Goal: Transaction & Acquisition: Purchase product/service

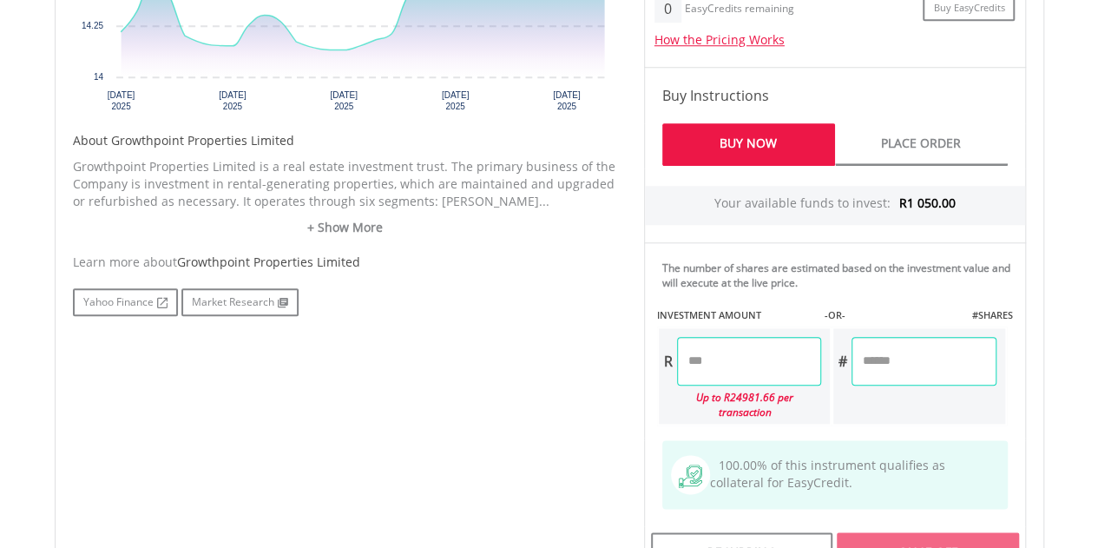
scroll to position [813, 0]
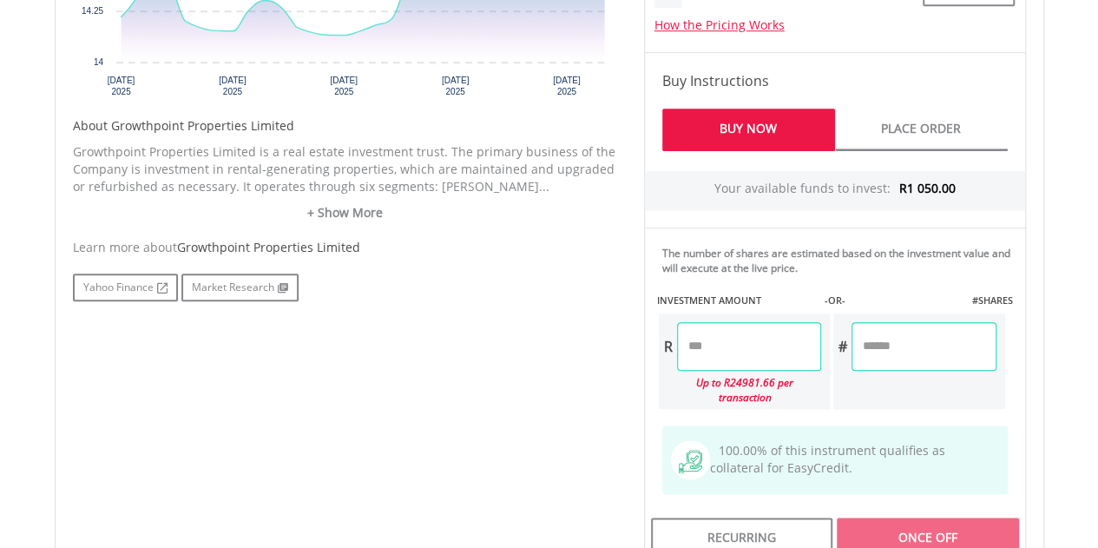
click at [743, 353] on input "number" at bounding box center [749, 346] width 144 height 49
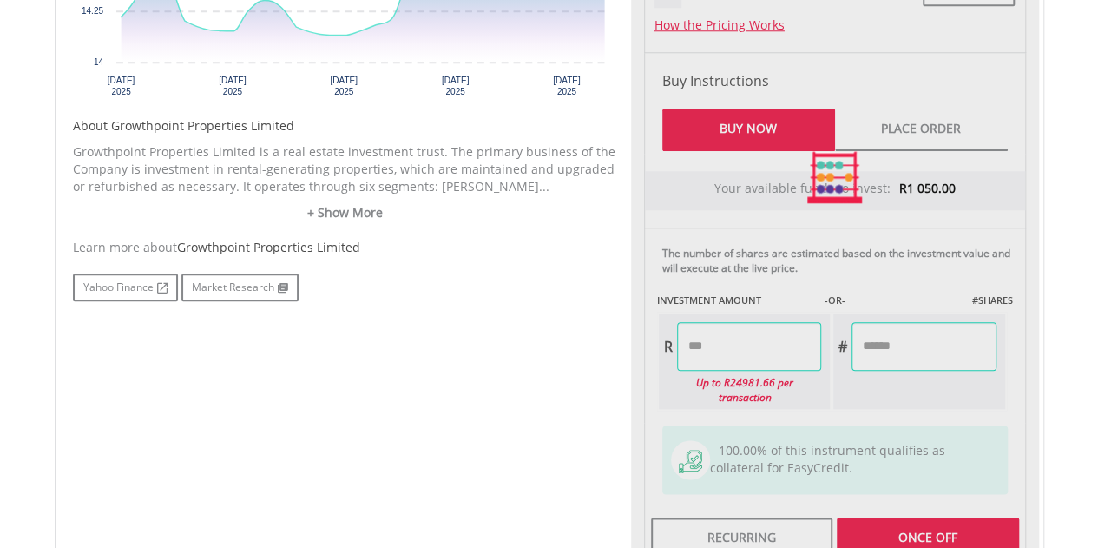
type input "*******"
click at [603, 373] on div "No chart available. 1 MO CHANGE 4.25% DAILY CHANGE 0.58% 1M 3M 6M 1Y MAX Chart …" at bounding box center [549, 177] width 979 height 775
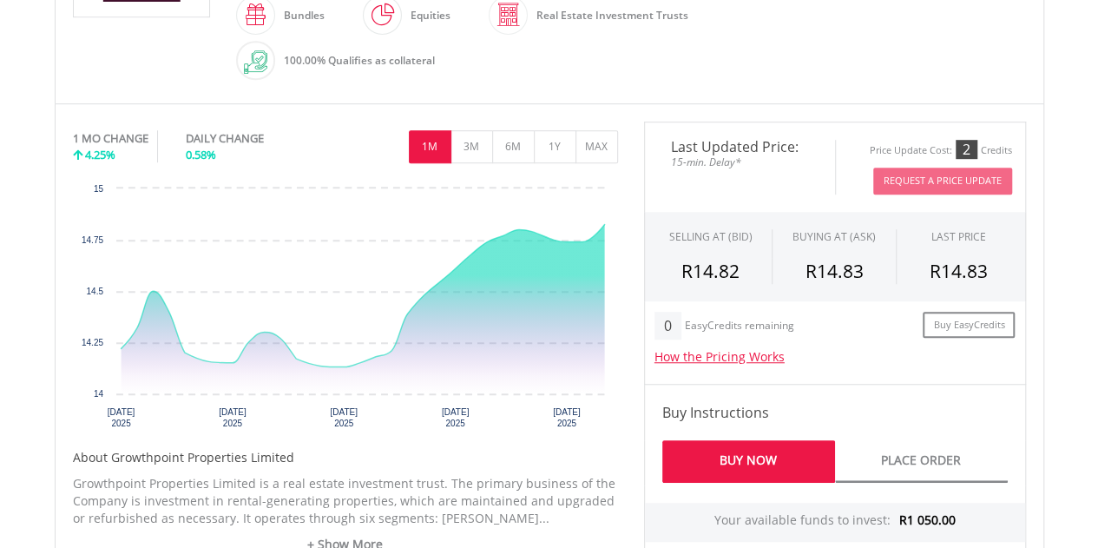
scroll to position [473, 0]
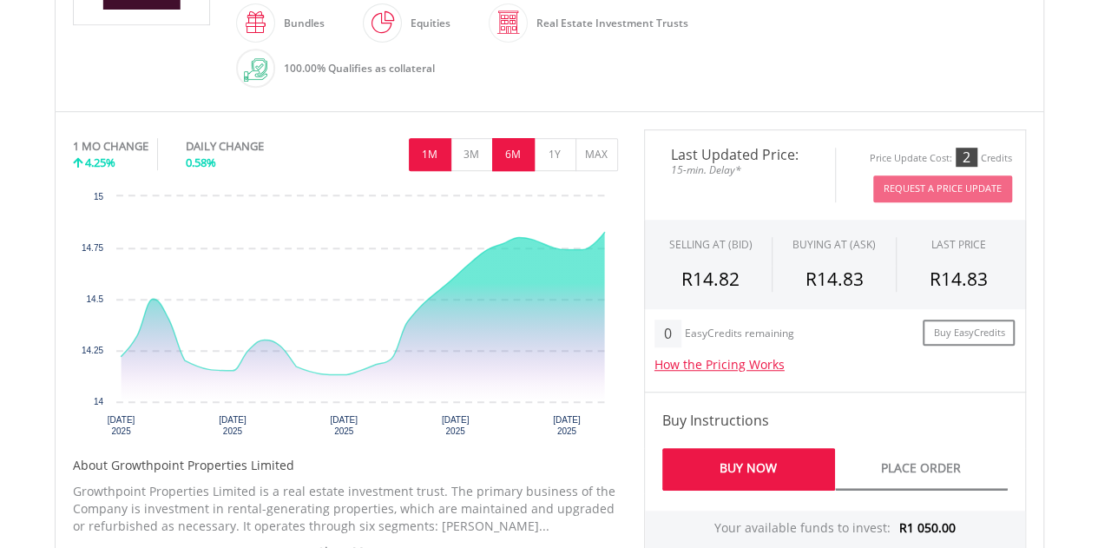
click at [513, 155] on button "6M" at bounding box center [513, 154] width 43 height 33
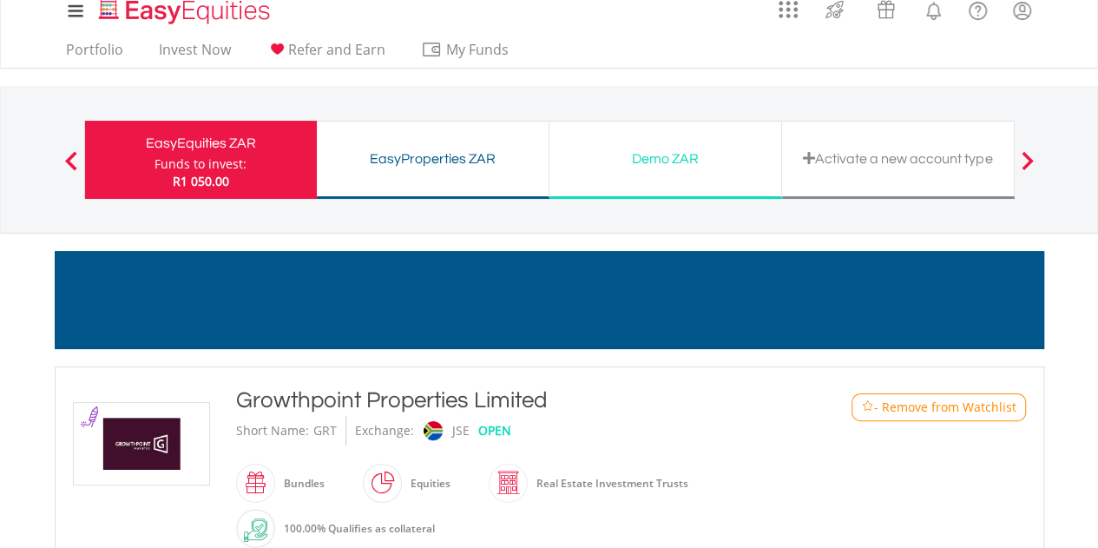
scroll to position [2, 0]
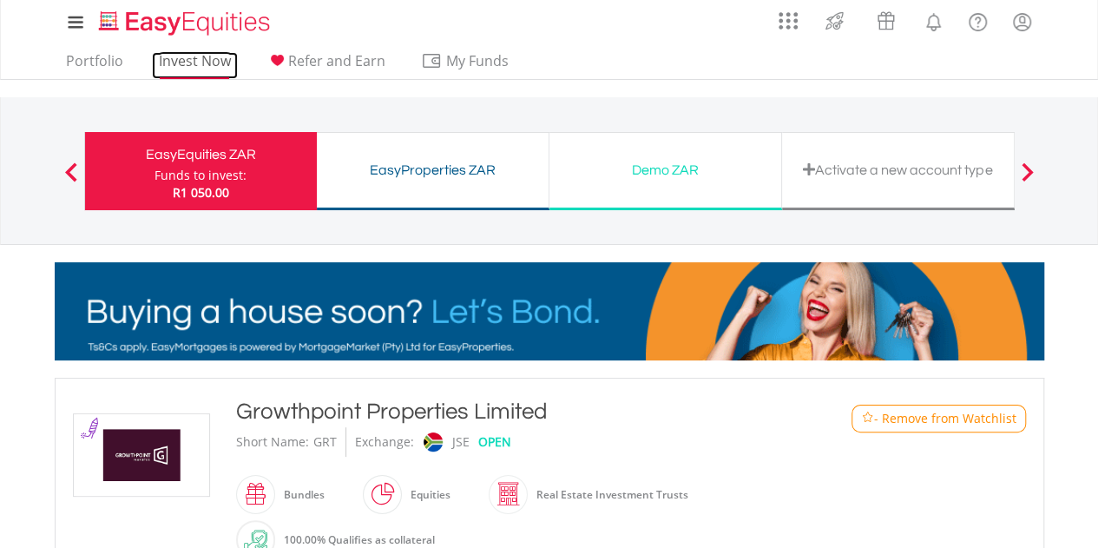
click at [210, 65] on link "Invest Now" at bounding box center [195, 65] width 86 height 27
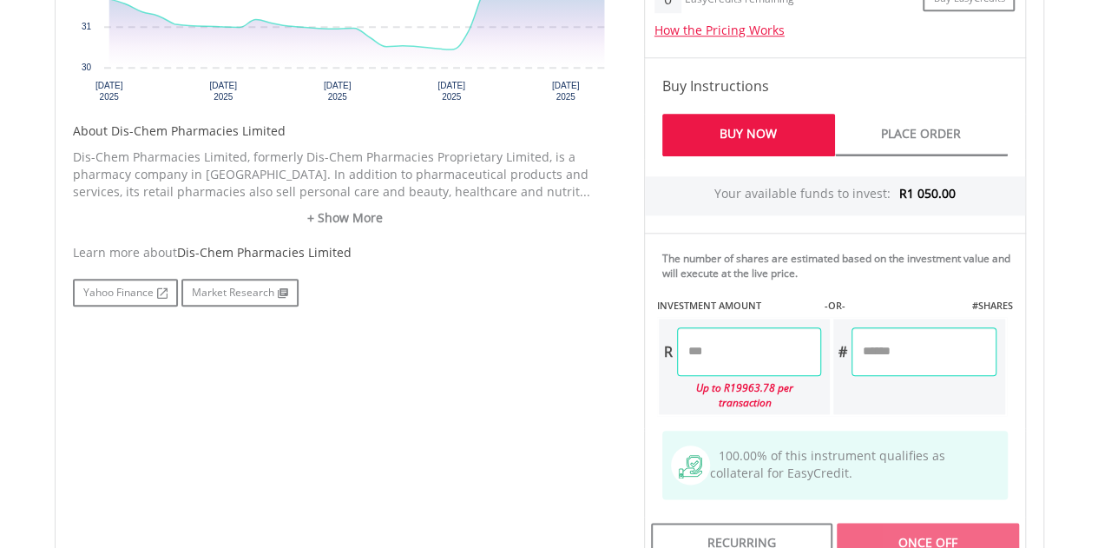
scroll to position [814, 0]
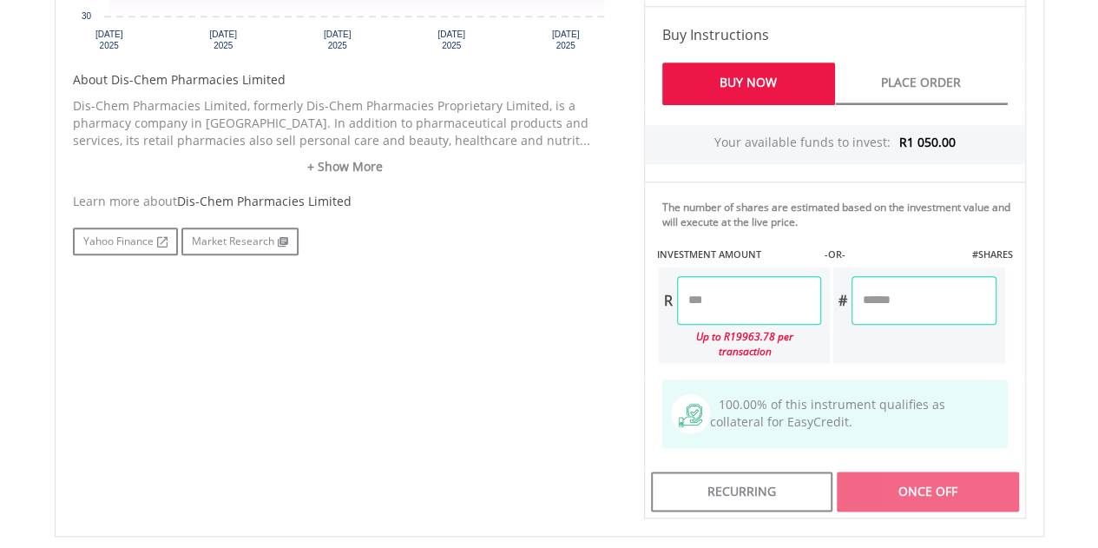
click at [777, 305] on input "number" at bounding box center [749, 300] width 144 height 49
type input "*******"
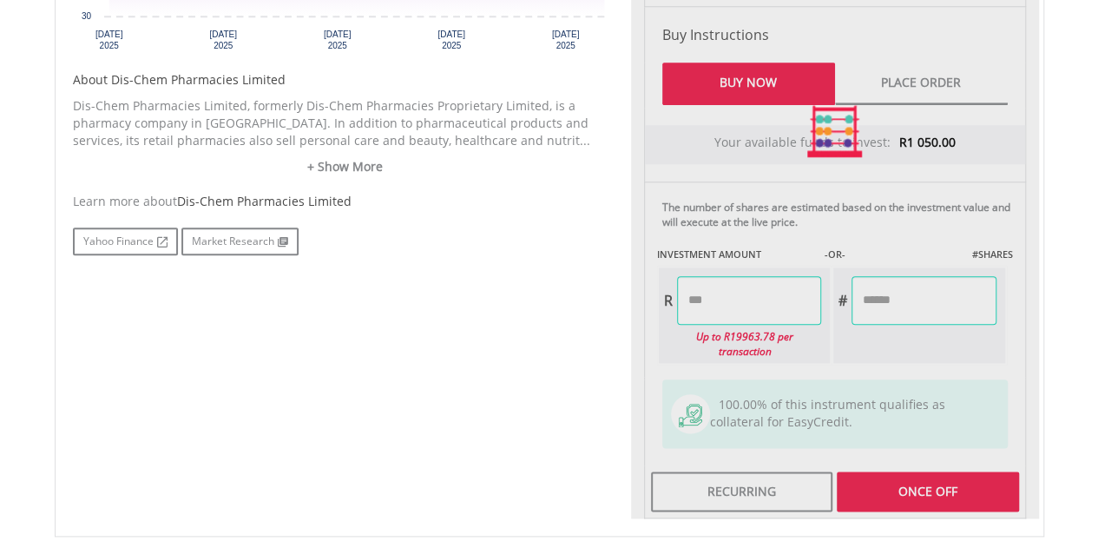
click at [533, 353] on div "No chart available. 1 MO CHANGE 8.91% DAILY CHANGE -0.35% 1M 3M 6M 1Y MAX Chart…" at bounding box center [549, 131] width 979 height 775
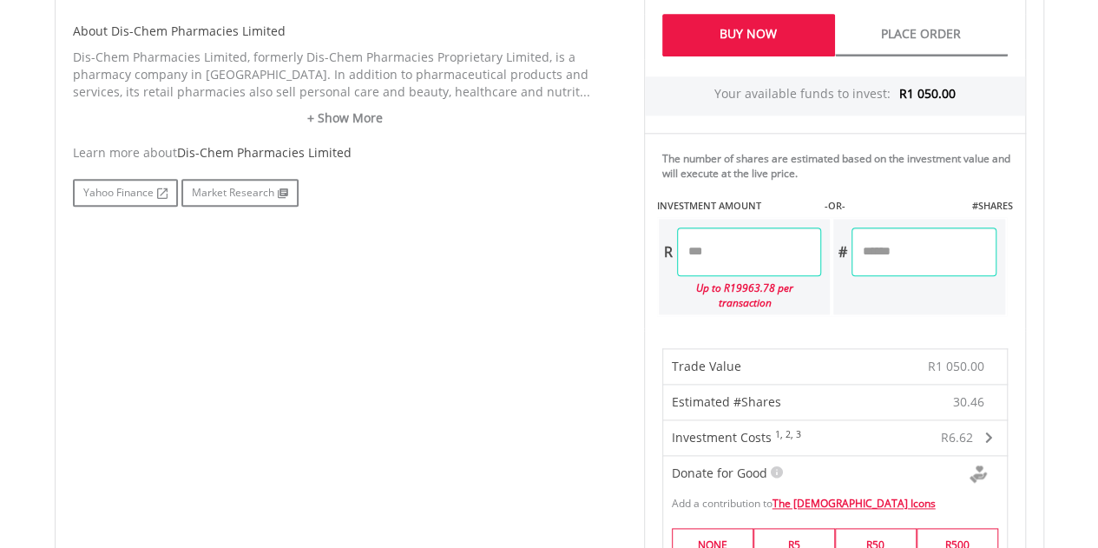
scroll to position [844, 0]
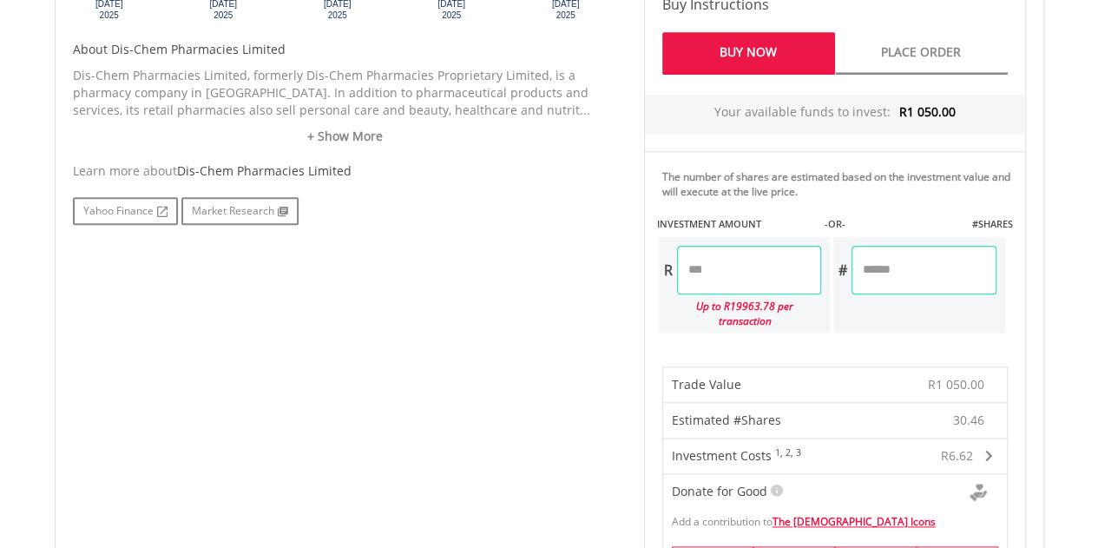
click at [915, 272] on input "*******" at bounding box center [924, 270] width 144 height 49
type input "**"
type input "*******"
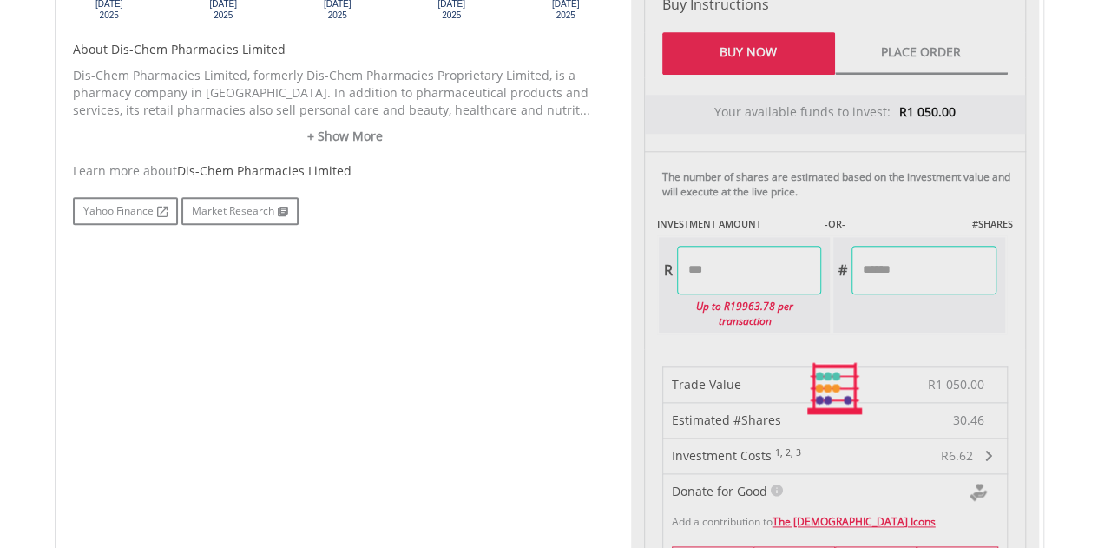
click at [1058, 282] on body "My Investments Invest Now New Listings Sell My Recurring Investments Pending Or…" at bounding box center [549, 351] width 1098 height 2391
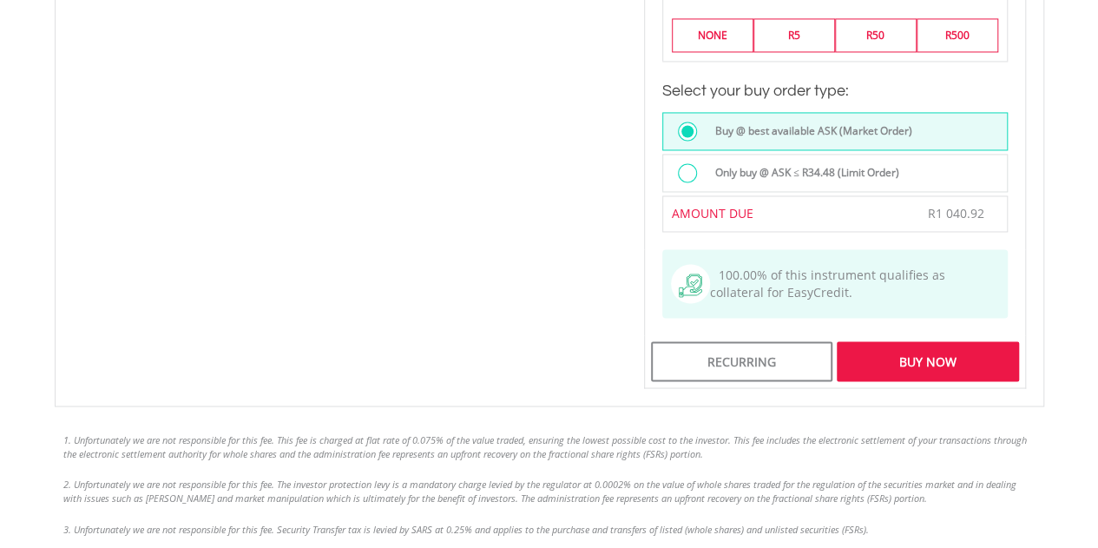
scroll to position [1290, 0]
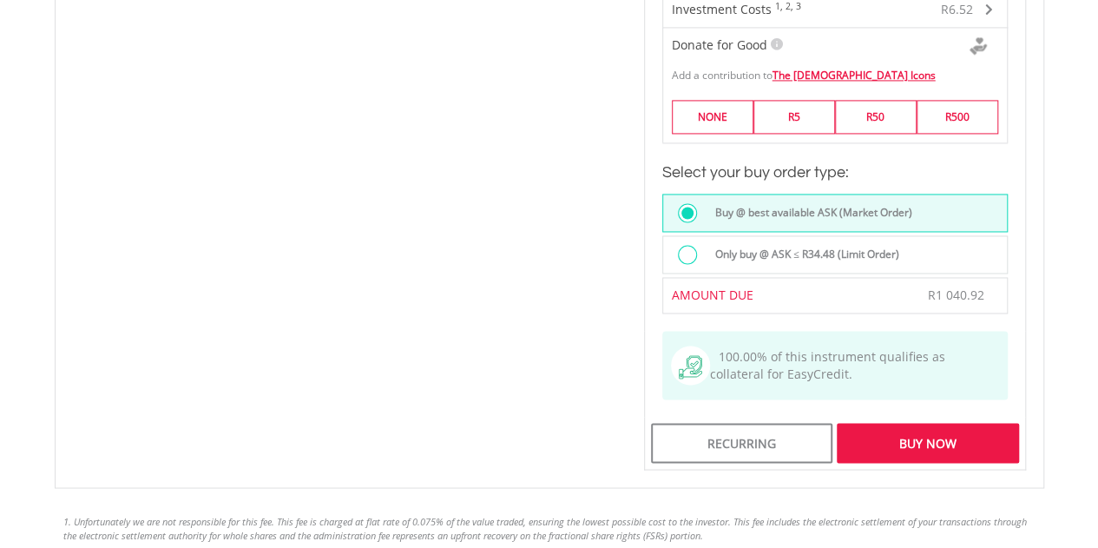
click at [972, 424] on div "Buy Now" at bounding box center [927, 443] width 181 height 40
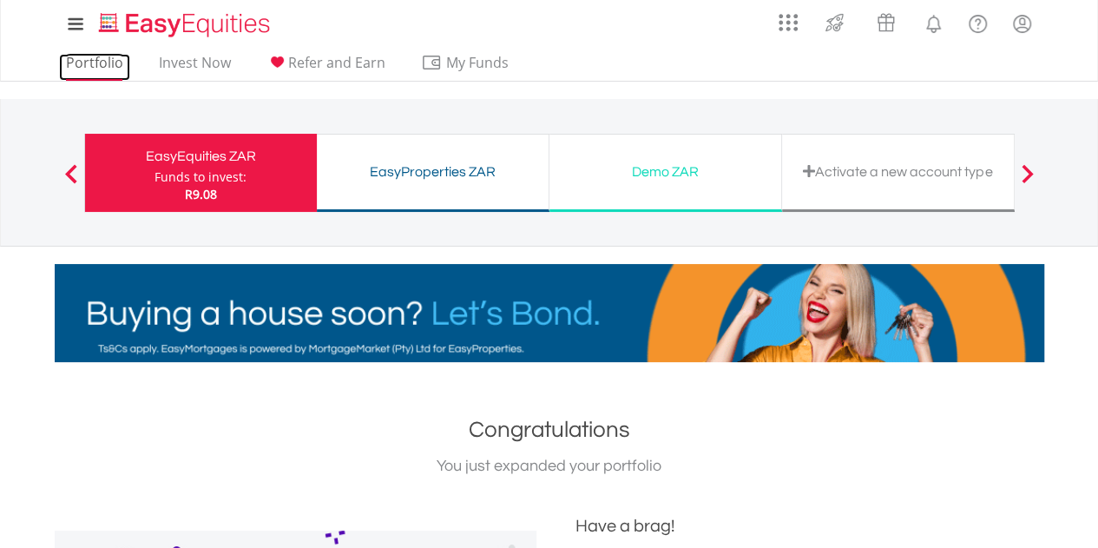
click at [79, 65] on link "Portfolio" at bounding box center [94, 67] width 71 height 27
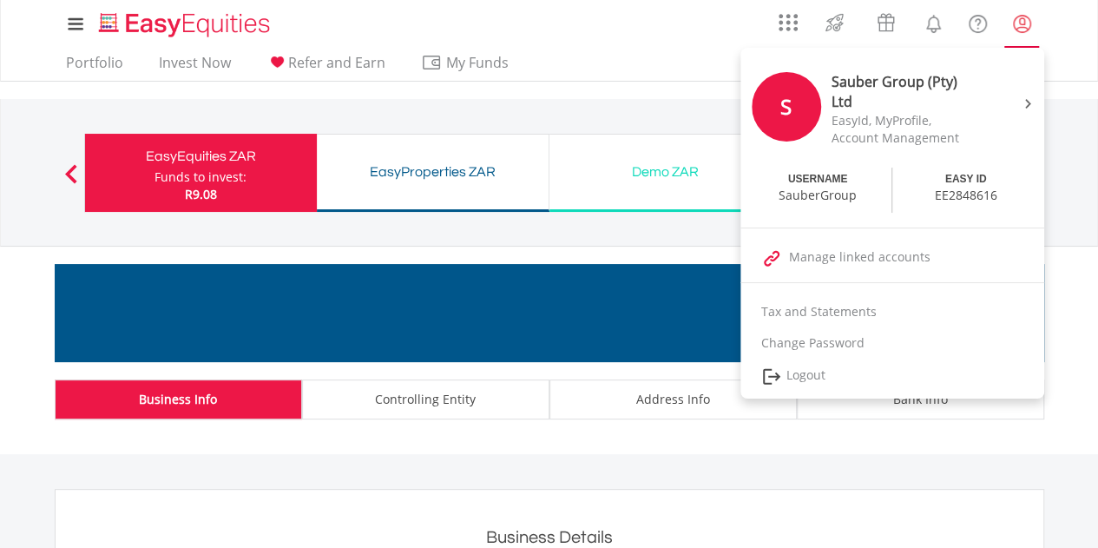
click at [1024, 27] on lord-icon "My Profile" at bounding box center [1023, 24] width 22 height 22
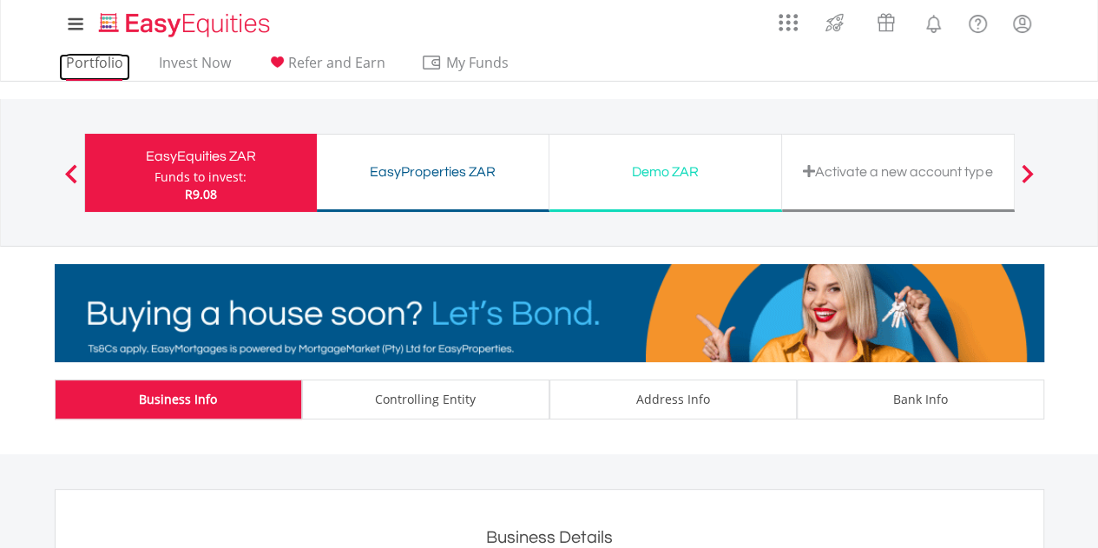
click at [89, 62] on link "Portfolio" at bounding box center [94, 67] width 71 height 27
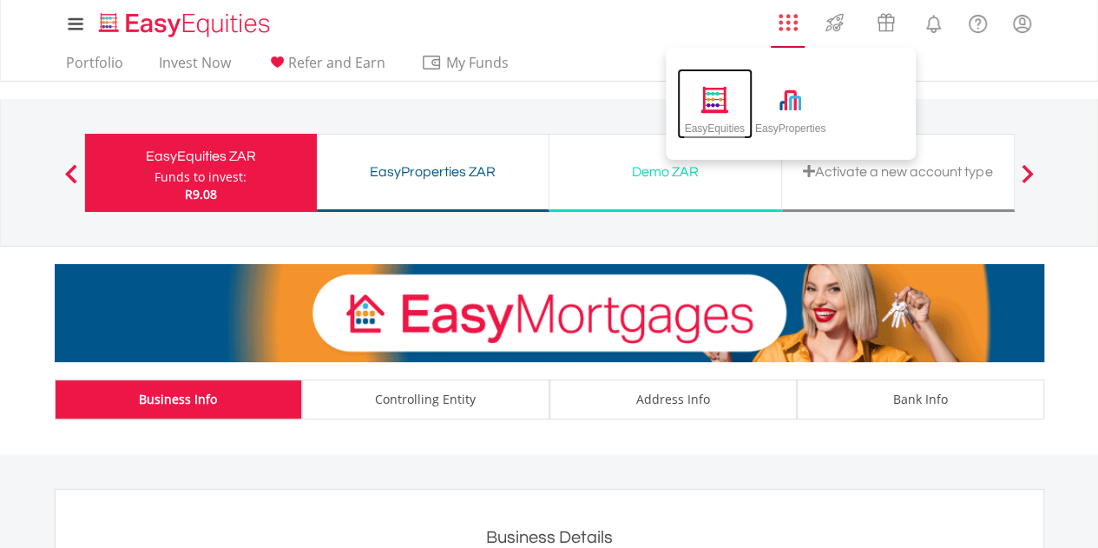
click at [716, 105] on img at bounding box center [715, 99] width 29 height 27
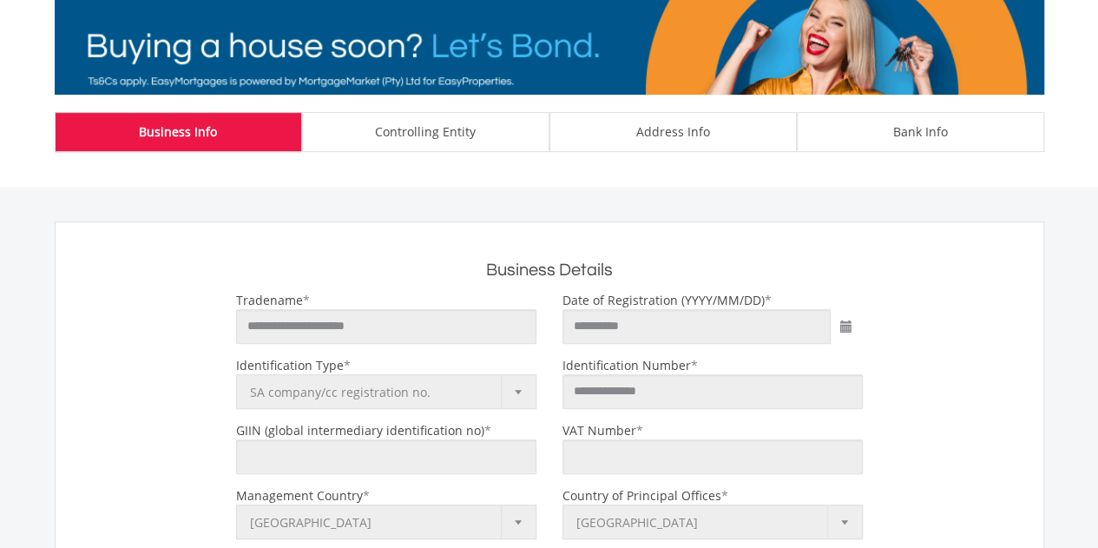
scroll to position [252, 0]
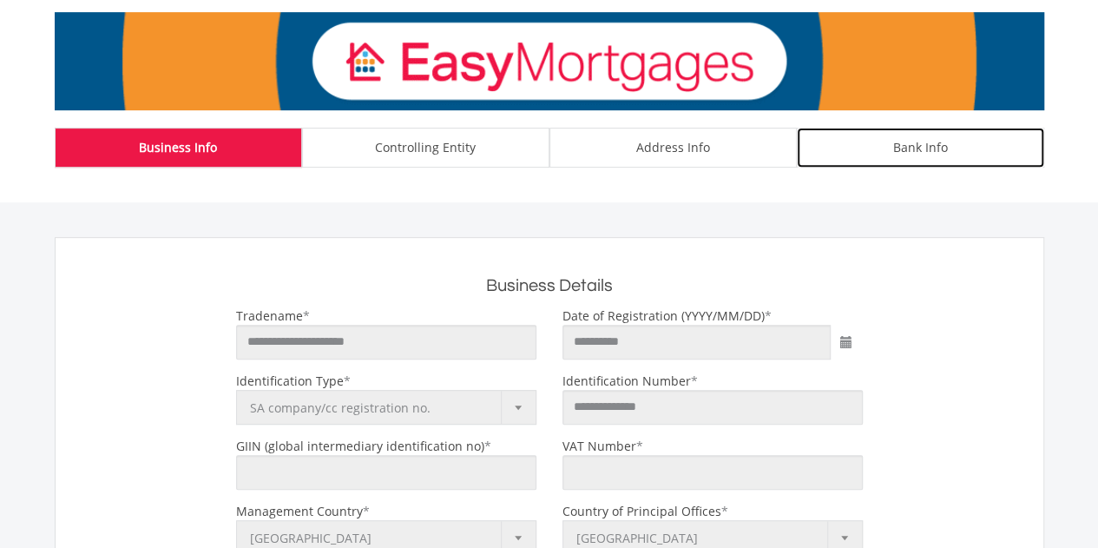
click at [899, 144] on div "Bank Info" at bounding box center [920, 148] width 247 height 40
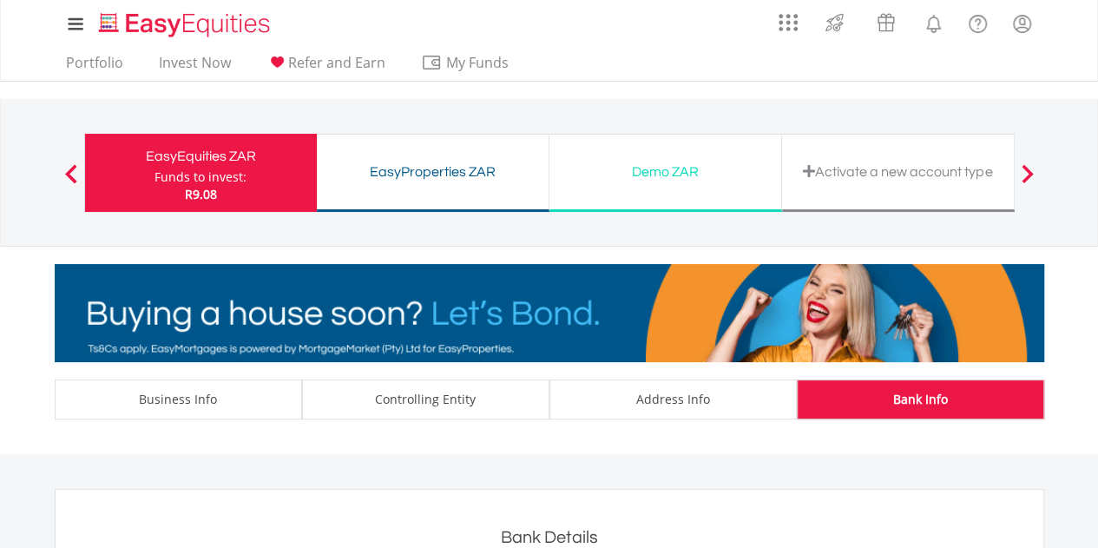
click at [214, 157] on div "EasyEquities ZAR" at bounding box center [201, 156] width 211 height 24
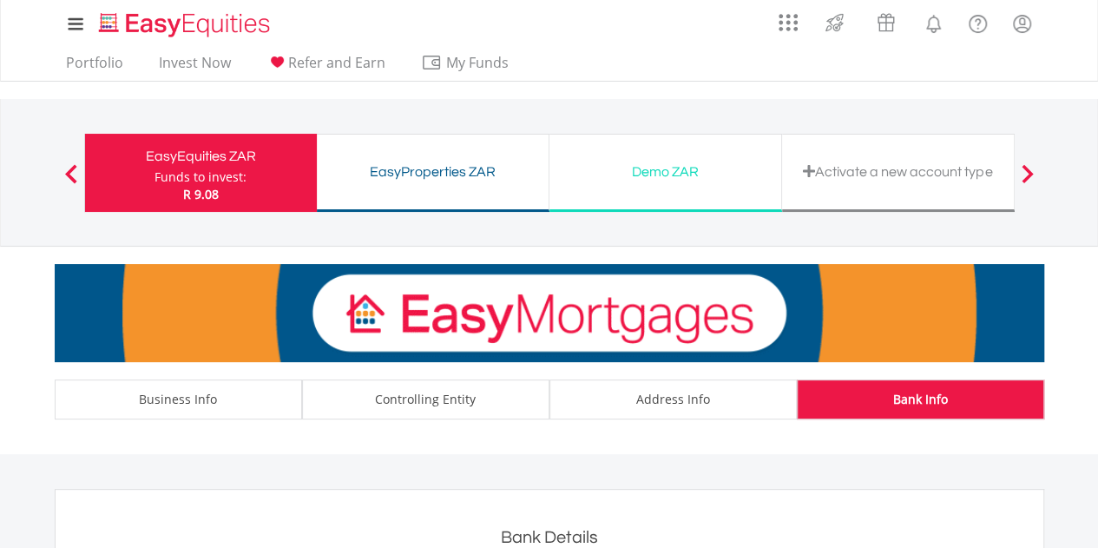
click at [71, 168] on span at bounding box center [71, 173] width 12 height 19
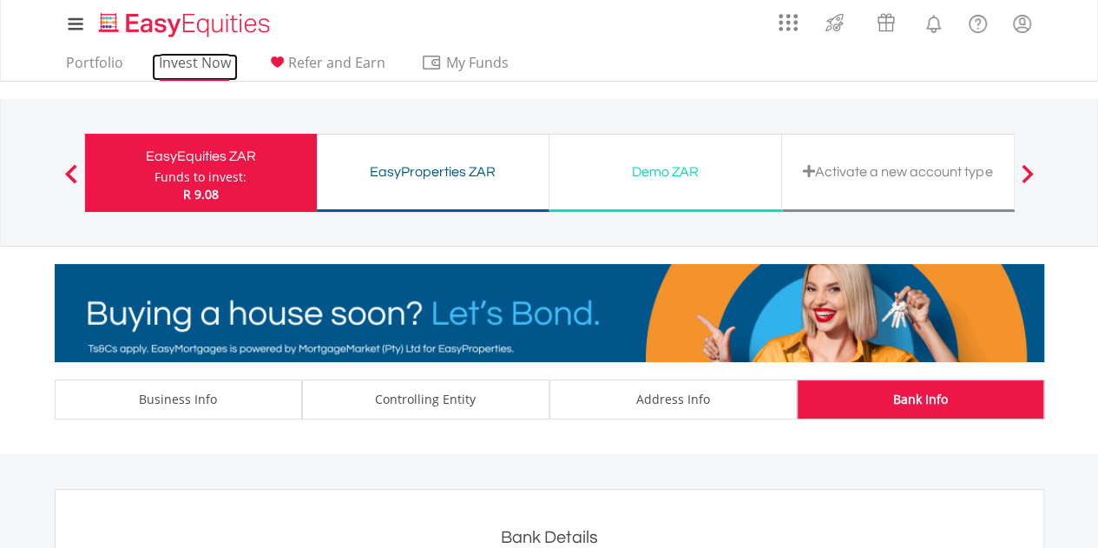
click at [174, 65] on link "Invest Now" at bounding box center [195, 67] width 86 height 27
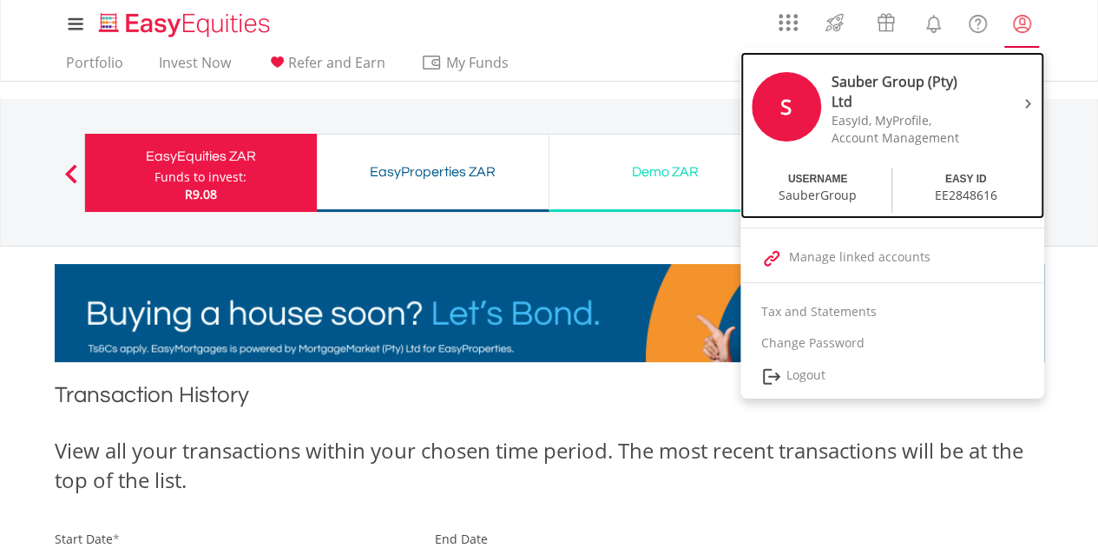
click at [935, 175] on div "EASY ID EE2848616" at bounding box center [967, 190] width 148 height 45
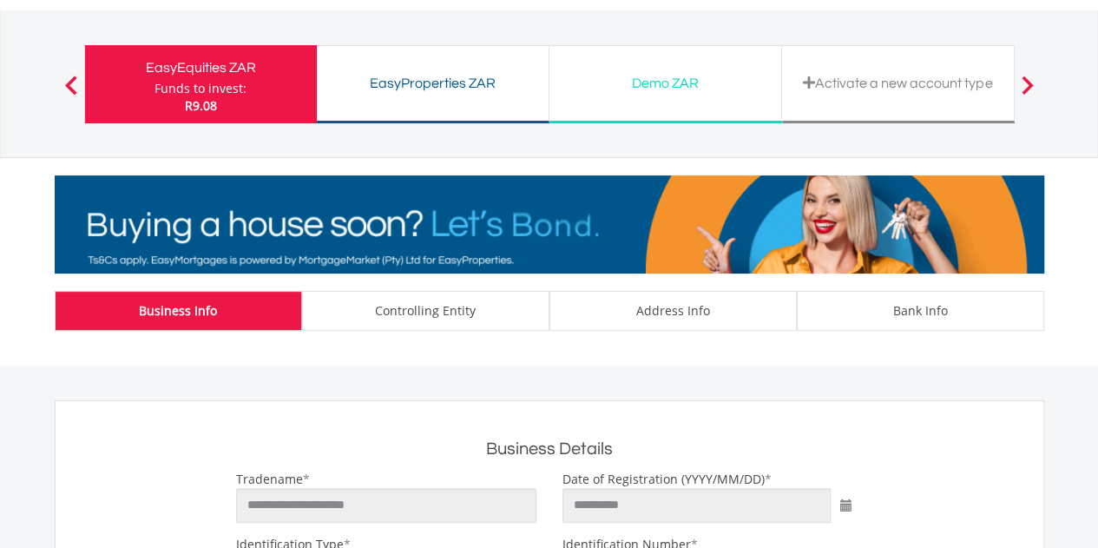
scroll to position [85, 0]
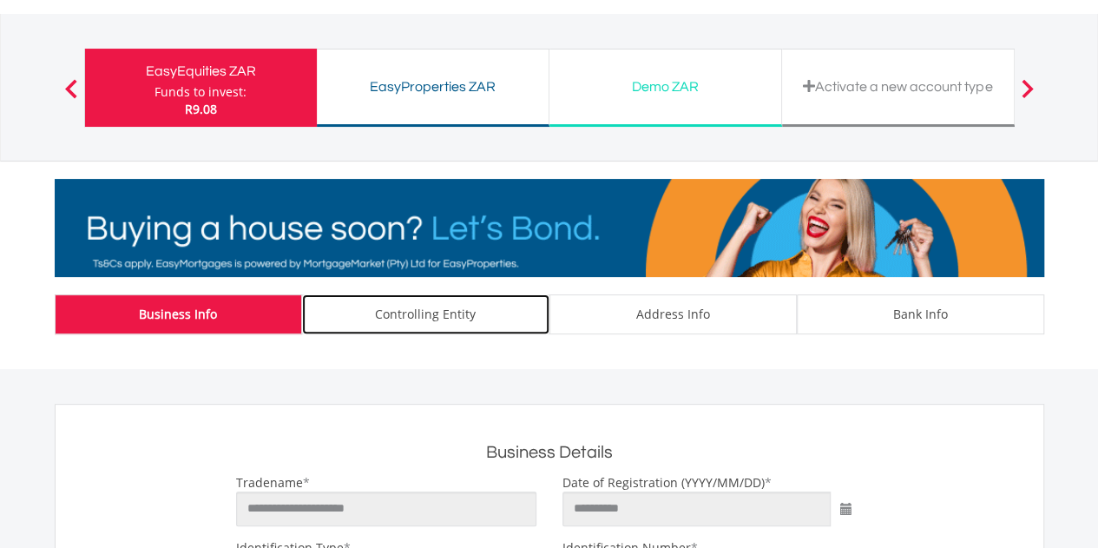
click at [444, 312] on div "Controlling Entity" at bounding box center [425, 314] width 247 height 40
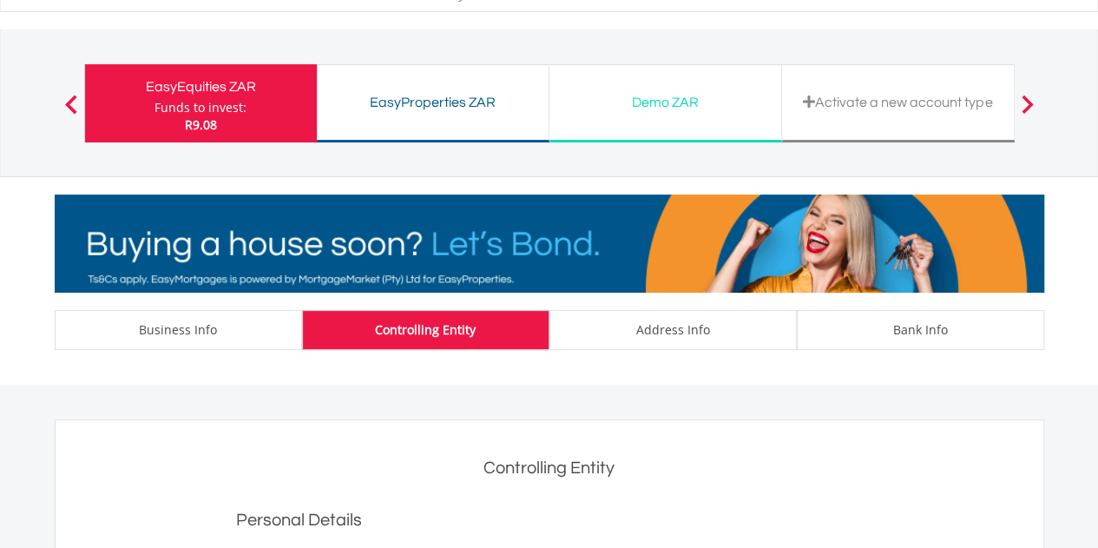
scroll to position [60, 0]
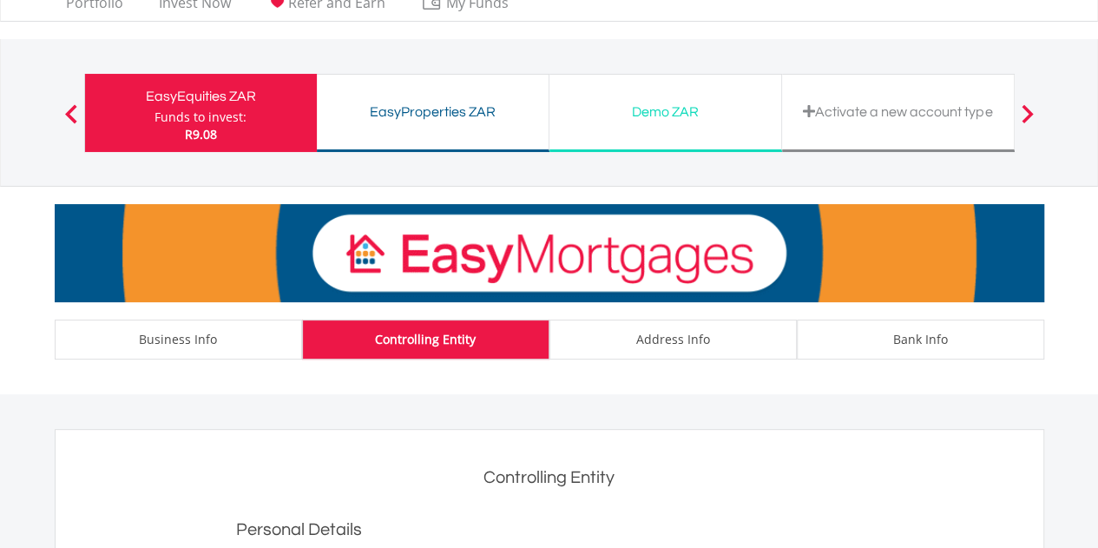
click at [412, 102] on div "EasyProperties ZAR" at bounding box center [432, 112] width 211 height 24
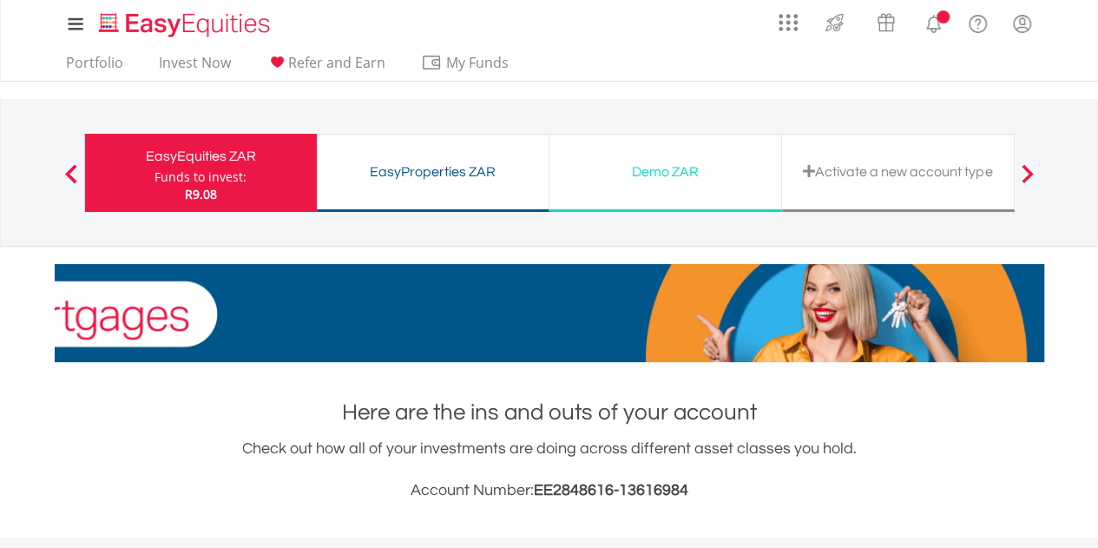
scroll to position [167, 330]
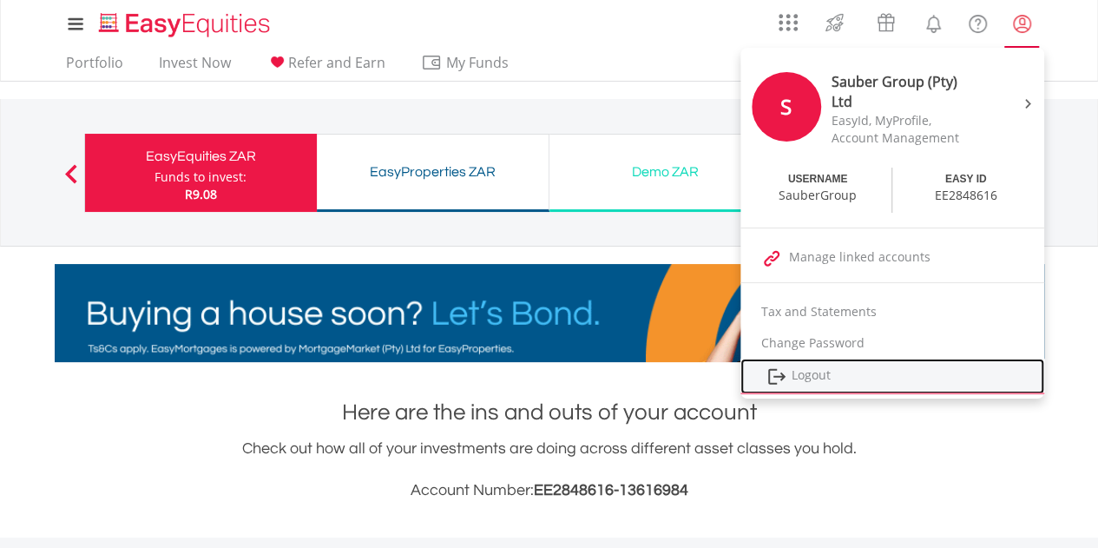
click at [808, 378] on link "Logout" at bounding box center [893, 377] width 304 height 36
